Goal: Navigation & Orientation: Go to known website

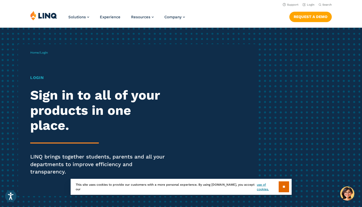
scroll to position [2, 0]
click at [307, 6] on link "Login" at bounding box center [308, 4] width 12 height 3
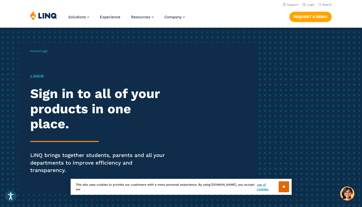
scroll to position [3, 0]
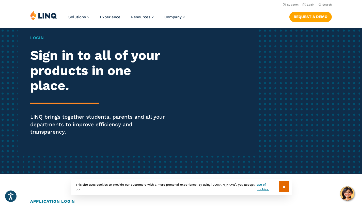
scroll to position [30, 0]
